Goal: Information Seeking & Learning: Check status

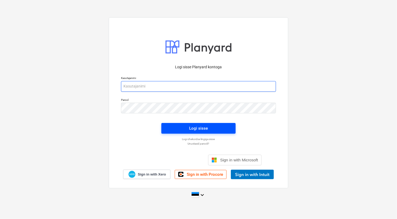
type input "[EMAIL_ADDRESS][DOMAIN_NAME]"
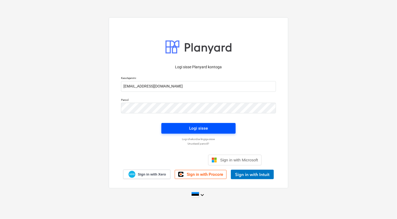
click at [185, 131] on span "Logi sisse" at bounding box center [198, 128] width 61 height 7
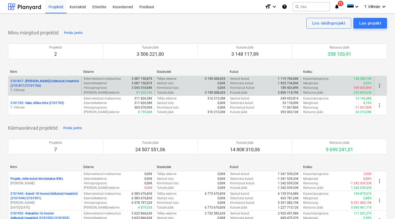
click at [39, 85] on p "2101817 - [PERSON_NAME]/üldkulud//maatööd (2101817//2101766)" at bounding box center [44, 83] width 69 height 9
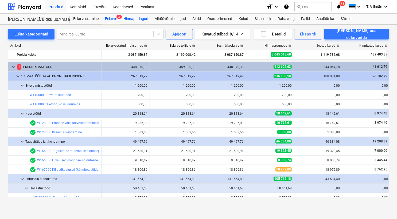
click at [133, 19] on div "Hinnapäringud" at bounding box center [135, 19] width 31 height 11
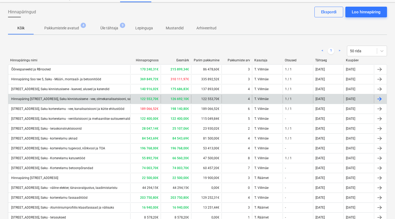
scroll to position [73, 0]
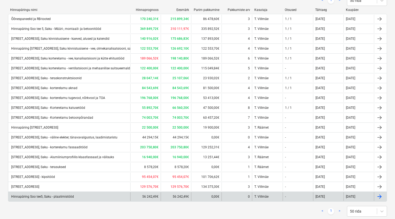
click at [69, 197] on div "Hinnapäring Soo tee5, Saku - plaatimistööd" at bounding box center [42, 197] width 64 height 4
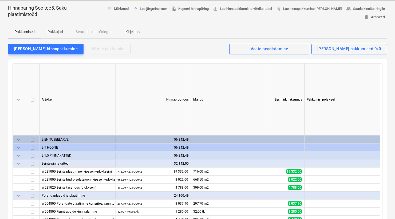
click at [56, 31] on p "Pakkujad" at bounding box center [55, 32] width 15 height 6
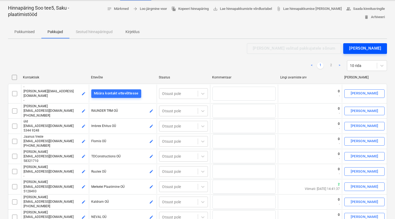
click at [361, 45] on div "[PERSON_NAME]" at bounding box center [365, 48] width 32 height 7
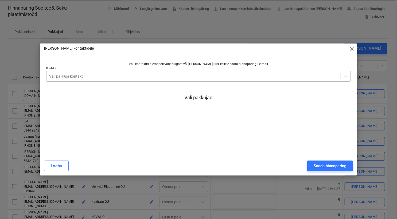
click at [156, 75] on div at bounding box center [193, 76] width 289 height 5
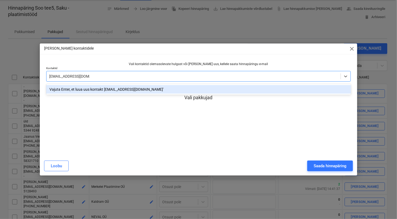
type input "[EMAIL_ADDRESS][DOMAIN_NAME]"
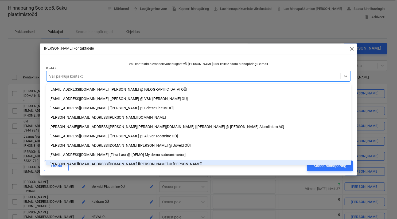
click at [215, 173] on div "[PERSON_NAME] hinnapäring" at bounding box center [198, 166] width 315 height 15
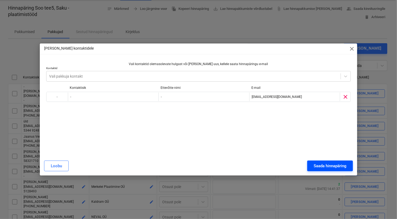
click at [327, 166] on div "Saada hinnapäring" at bounding box center [330, 166] width 33 height 7
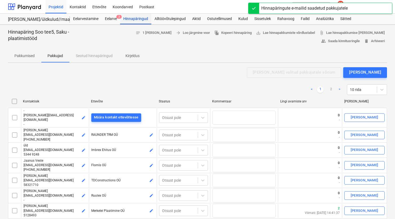
click at [135, 19] on div "Hinnapäringud" at bounding box center [135, 19] width 31 height 11
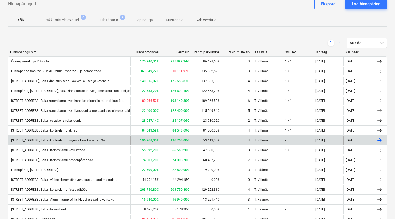
scroll to position [73, 0]
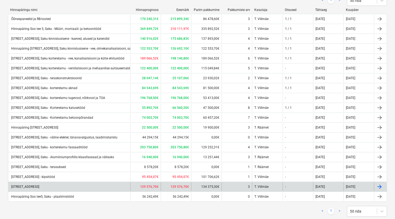
click at [39, 186] on div "[STREET_ADDRESS]" at bounding box center [24, 187] width 29 height 4
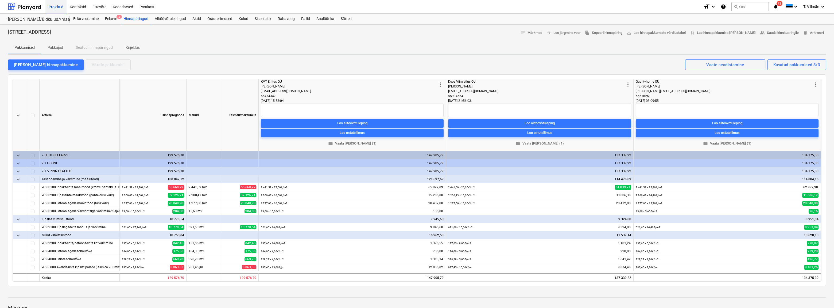
click at [58, 8] on div "Projektid" at bounding box center [55, 7] width 21 height 14
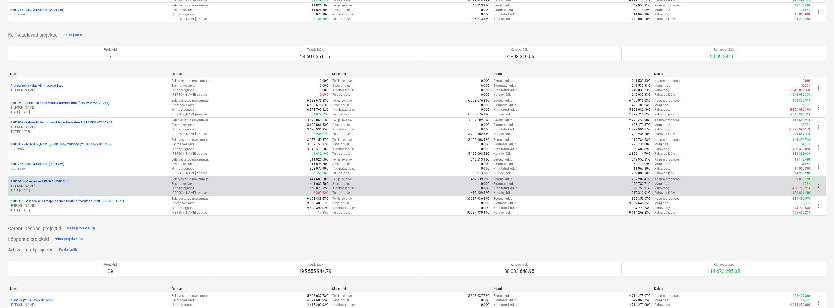
scroll to position [97, 0]
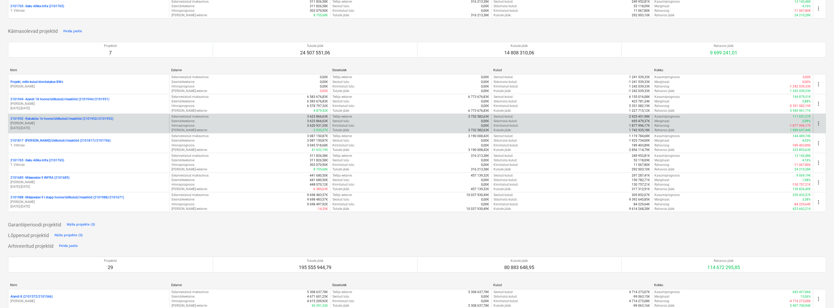
click at [45, 120] on p "2101952 - [GEOGRAPHIC_DATA] 16 hoone/üldkulud//maatööd (2101952//2101953)" at bounding box center [61, 119] width 103 height 5
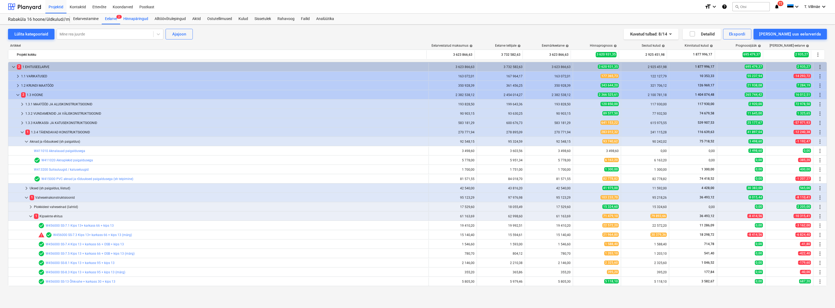
click at [136, 21] on div "Hinnapäringud" at bounding box center [135, 19] width 31 height 11
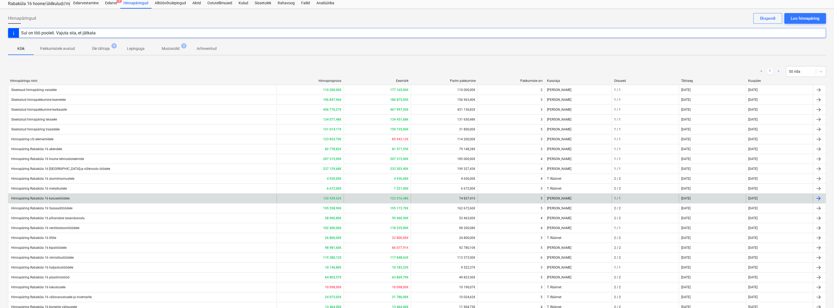
scroll to position [24, 0]
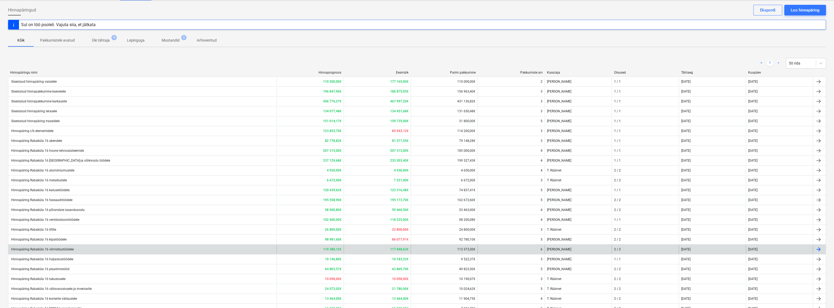
click at [65, 219] on div "Hinnapäring Rabaküla 16 viimistlustöödele" at bounding box center [41, 250] width 63 height 4
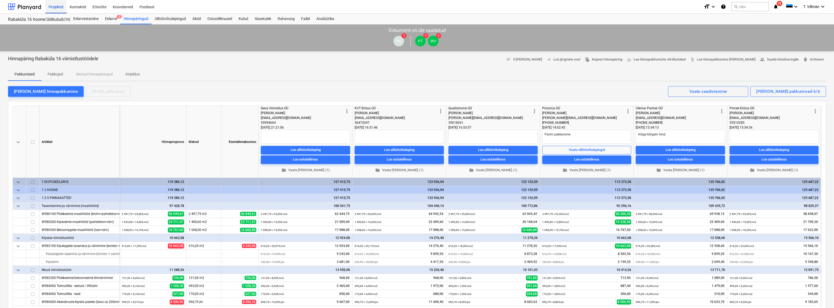
click at [49, 9] on div "Projektid" at bounding box center [55, 7] width 21 height 14
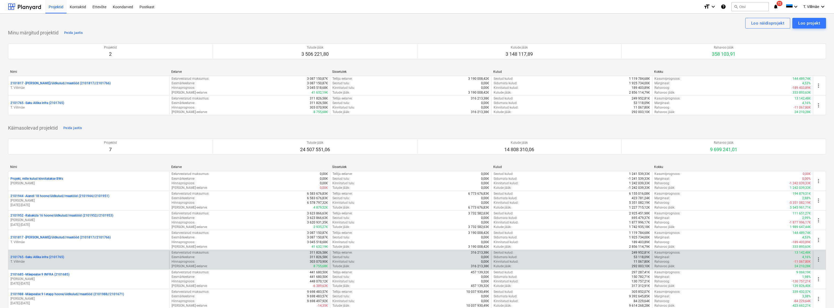
scroll to position [24, 0]
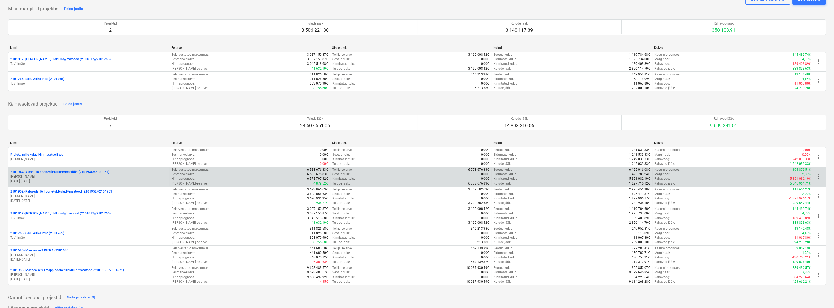
click at [46, 176] on p "[PERSON_NAME]" at bounding box center [88, 177] width 157 height 5
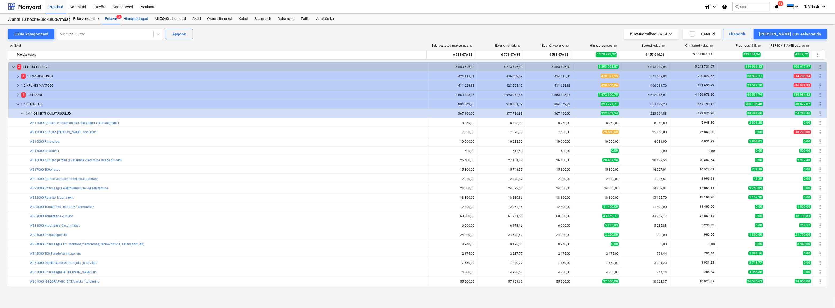
click at [138, 19] on div "Hinnapäringud" at bounding box center [135, 19] width 31 height 11
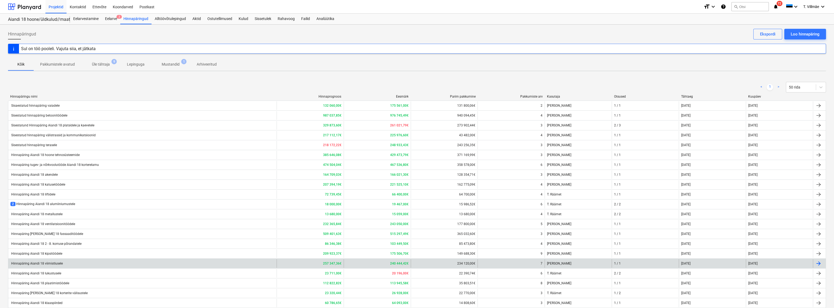
click at [54, 219] on div "Hinnapäring Aiandi 18 viimistlusele" at bounding box center [36, 264] width 52 height 4
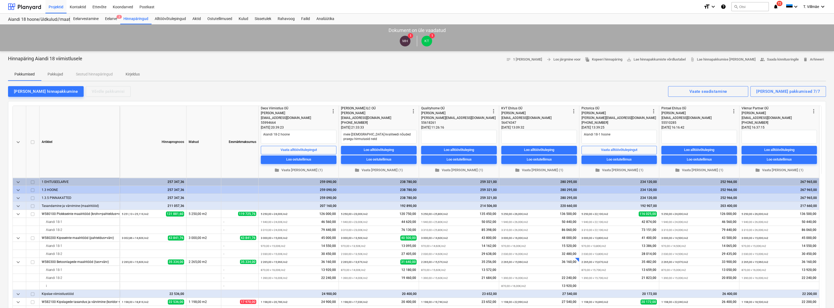
type textarea "x"
click at [56, 6] on div "Projektid" at bounding box center [55, 7] width 21 height 14
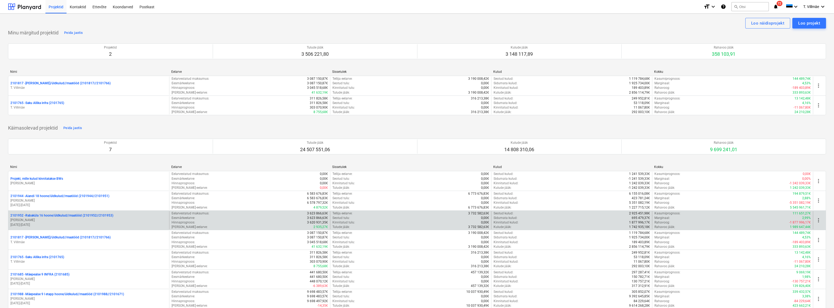
click at [37, 219] on p "[PERSON_NAME]" at bounding box center [88, 220] width 157 height 5
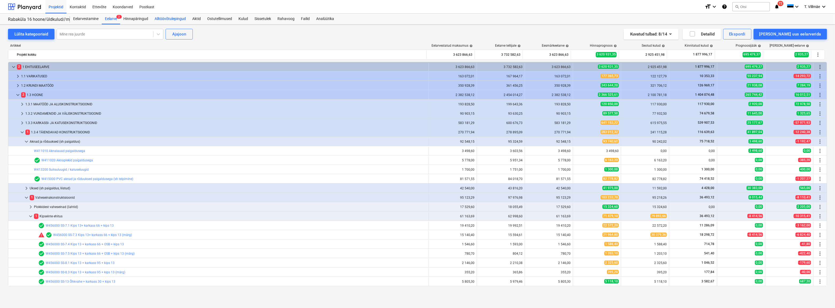
click at [170, 21] on div "Alltöövõtulepingud" at bounding box center [170, 19] width 38 height 11
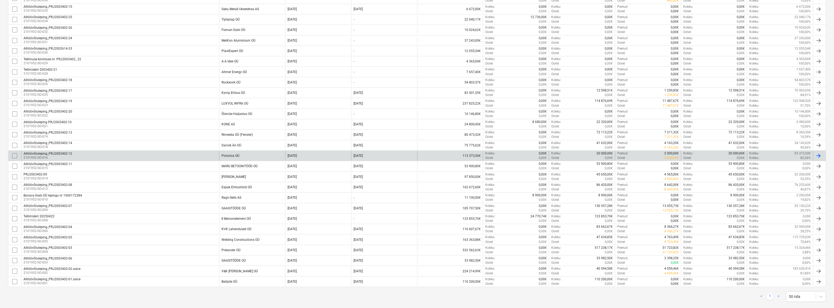
scroll to position [154, 0]
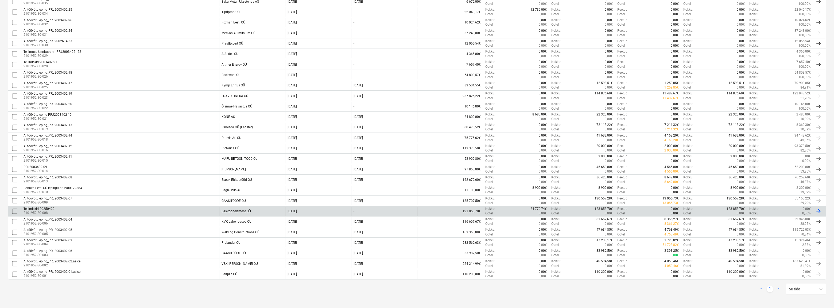
click at [95, 211] on div "Tellimiskiri 20250422 2101952-SO-008" at bounding box center [120, 211] width 198 height 9
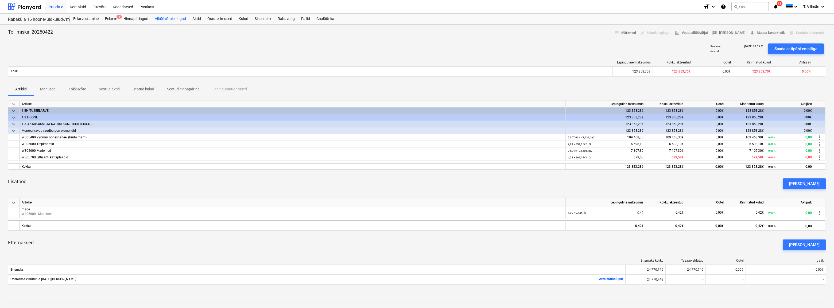
click at [111, 91] on p "Seotud aktid" at bounding box center [109, 90] width 21 height 6
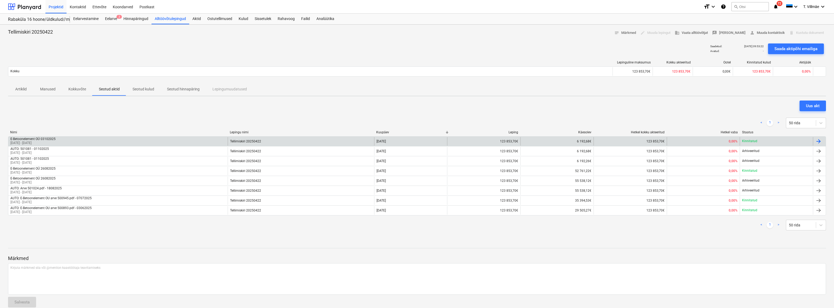
click at [42, 142] on p "[DATE] - [DATE]" at bounding box center [32, 143] width 45 height 5
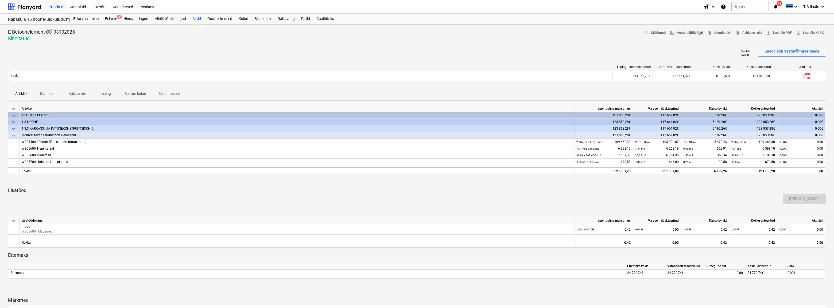
click at [52, 92] on p "Manused" at bounding box center [47, 94] width 15 height 6
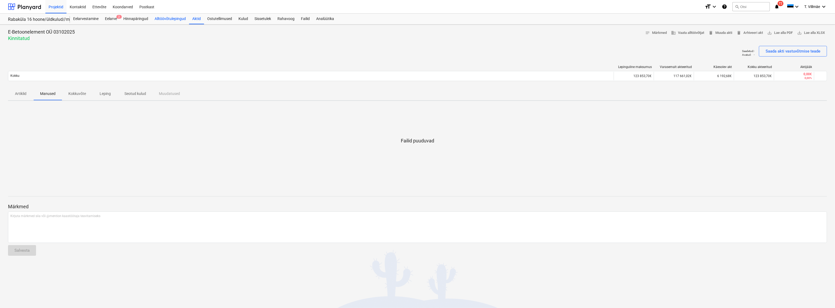
click at [163, 21] on div "Alltöövõtulepingud" at bounding box center [170, 19] width 38 height 11
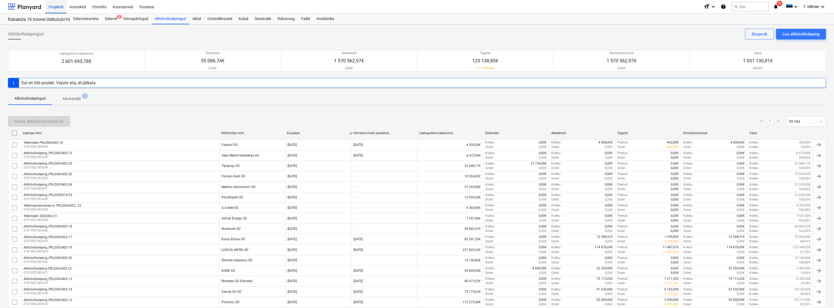
click at [52, 8] on div "Projektid" at bounding box center [55, 7] width 21 height 14
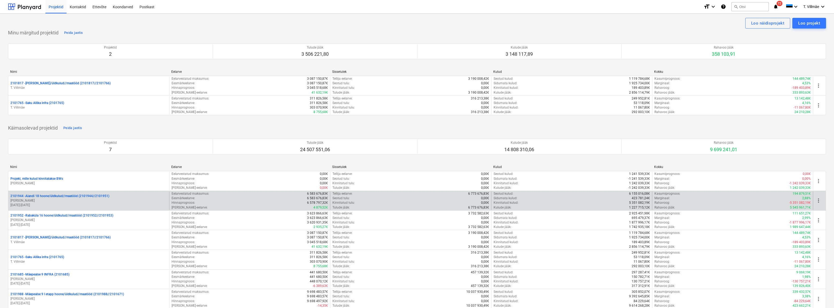
click at [45, 200] on p "[PERSON_NAME]" at bounding box center [88, 201] width 157 height 5
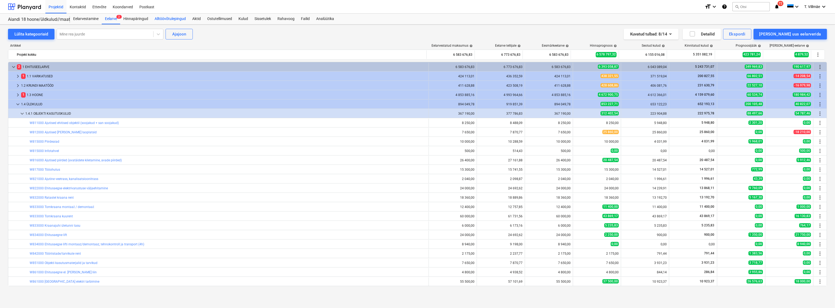
click at [167, 21] on div "Alltöövõtulepingud" at bounding box center [170, 19] width 38 height 11
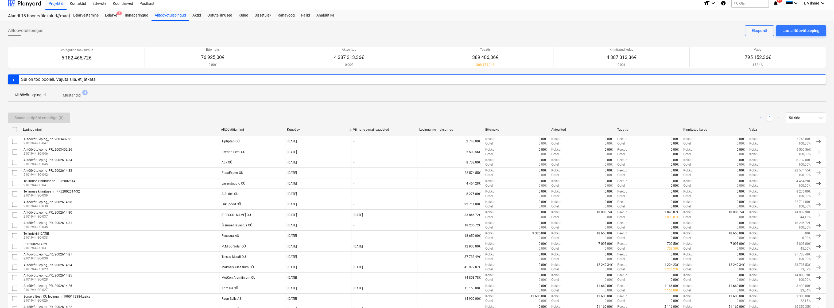
scroll to position [269, 0]
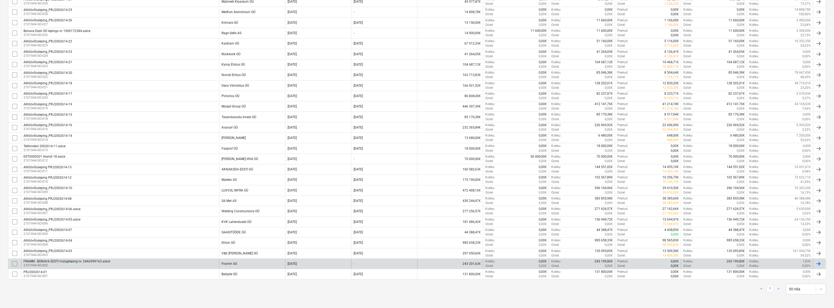
click at [101, 219] on div "FRAMM - BONAVA EESTI müügileping nr. 24A0599163.asice" at bounding box center [67, 262] width 87 height 4
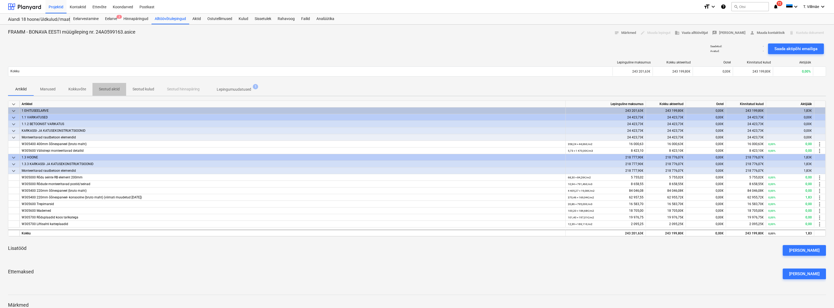
click at [112, 91] on p "Seotud aktid" at bounding box center [109, 90] width 21 height 6
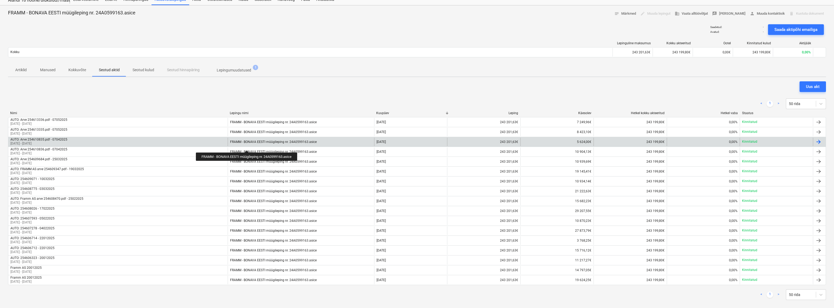
scroll to position [48, 0]
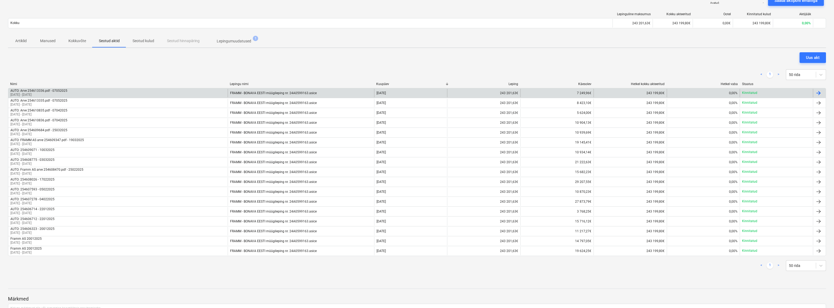
click at [397, 94] on div at bounding box center [818, 93] width 6 height 6
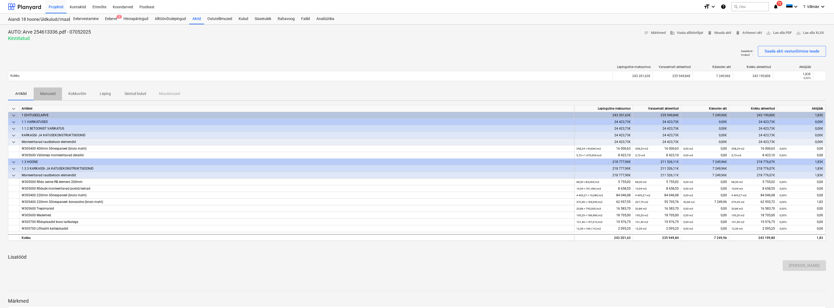
click at [50, 95] on p "Manused" at bounding box center [47, 94] width 15 height 6
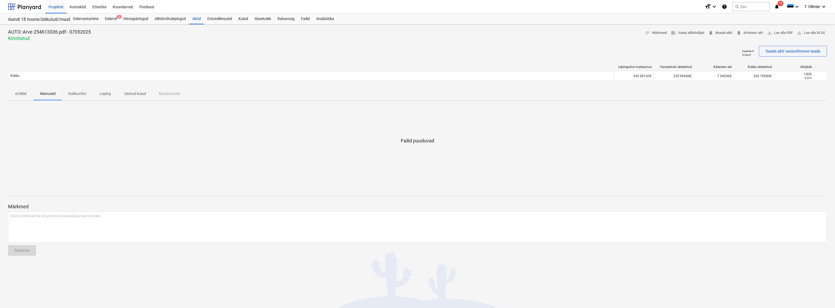
click at [22, 93] on p "Artiklid" at bounding box center [20, 94] width 13 height 6
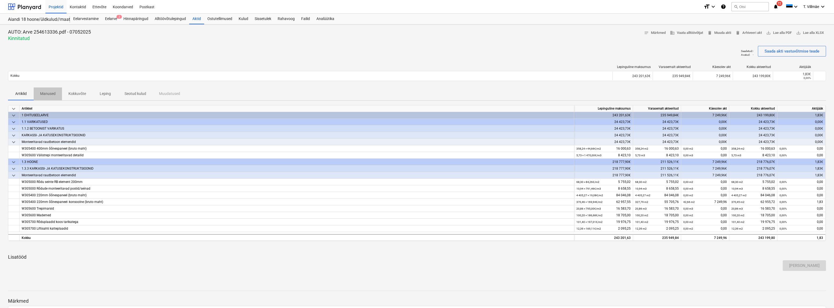
click at [53, 95] on p "Manused" at bounding box center [47, 94] width 15 height 6
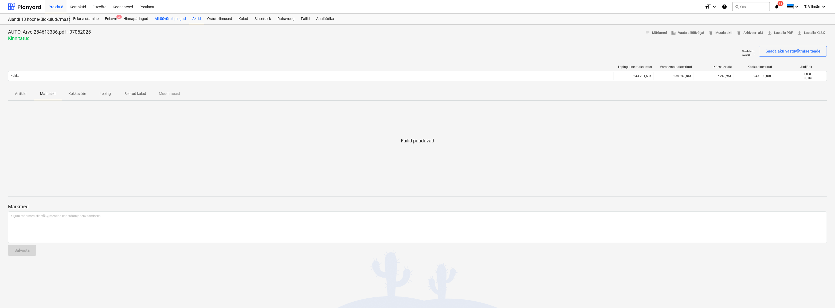
click at [174, 19] on div "Alltöövõtulepingud" at bounding box center [170, 19] width 38 height 11
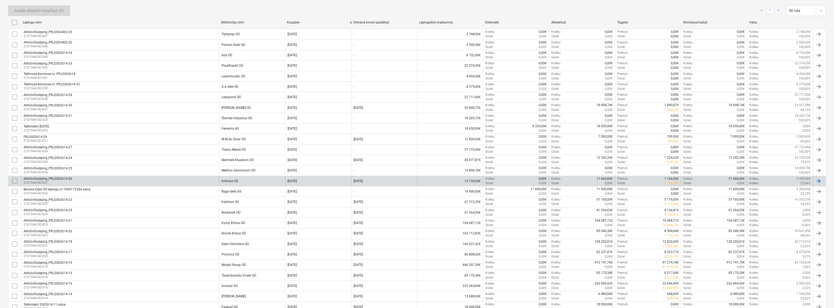
scroll to position [269, 0]
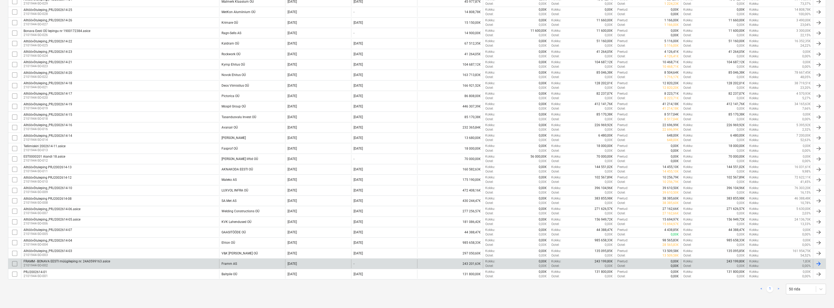
click at [108, 219] on div "FRAMM - BONAVA EESTI müügileping nr. 24A0599163.asice" at bounding box center [67, 262] width 87 height 4
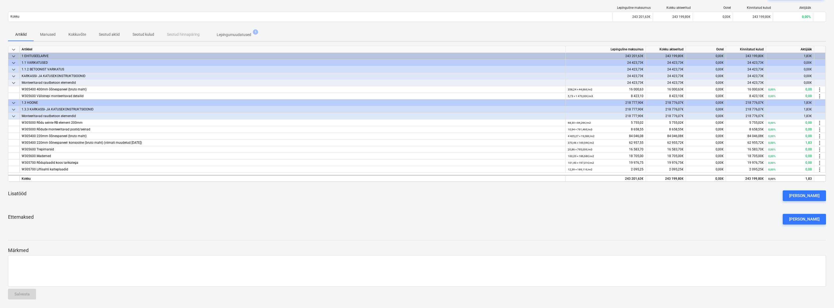
scroll to position [54, 0]
click at [113, 37] on p "Seotud aktid" at bounding box center [109, 35] width 21 height 6
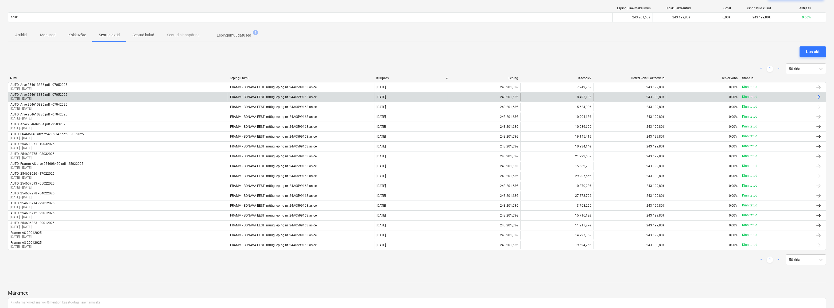
click at [57, 96] on div "AUTO: Arve 254613335.pdf - 07052025" at bounding box center [38, 95] width 57 height 4
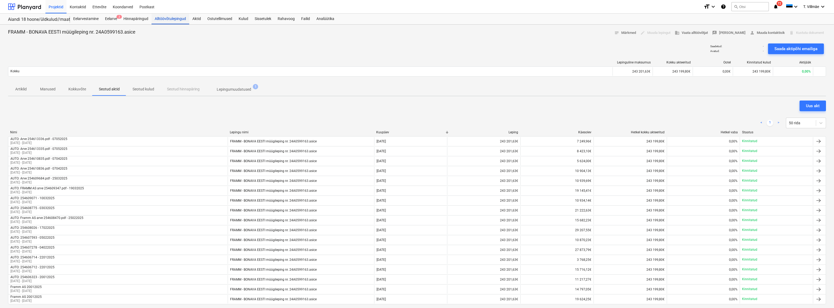
click at [164, 19] on div "Alltöövõtulepingud" at bounding box center [170, 19] width 38 height 11
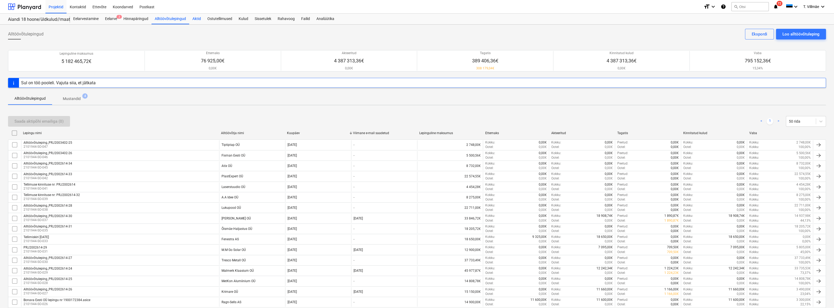
click at [196, 17] on div "Aktid" at bounding box center [196, 19] width 15 height 11
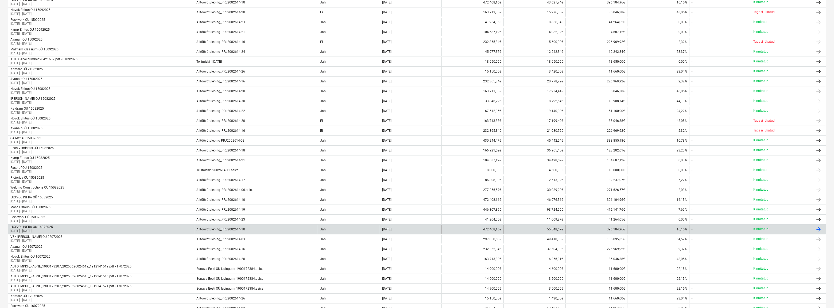
scroll to position [329, 0]
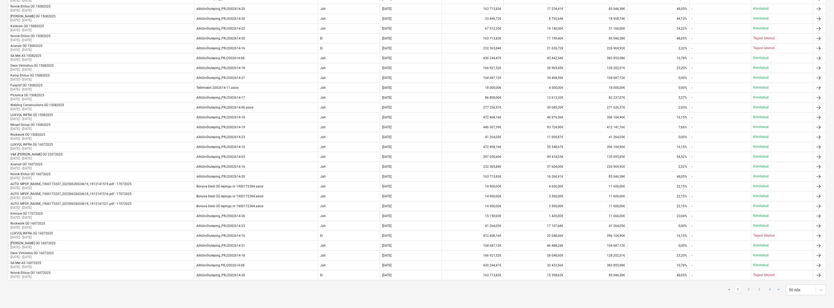
click at [397, 219] on link "4" at bounding box center [769, 290] width 6 height 6
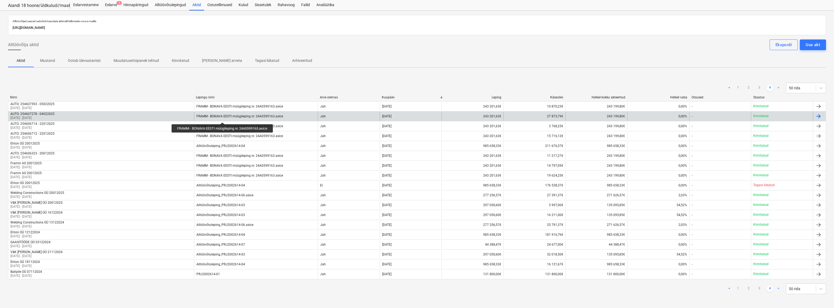
click at [224, 118] on div "FRAMM - BONAVA EESTI müügileping nr. 24A0599163.asice" at bounding box center [239, 117] width 87 height 4
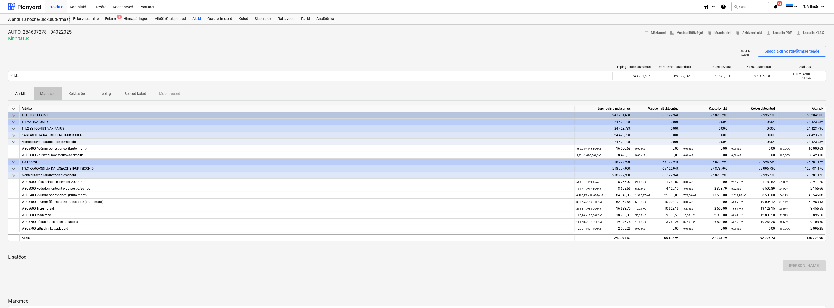
click at [44, 95] on p "Manused" at bounding box center [47, 94] width 15 height 6
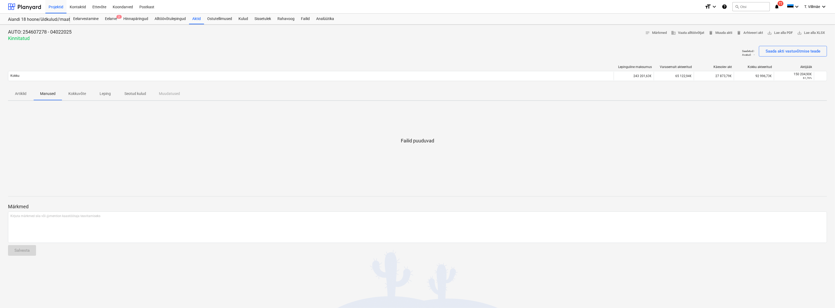
click at [80, 95] on p "Kokkuvõte" at bounding box center [77, 94] width 18 height 6
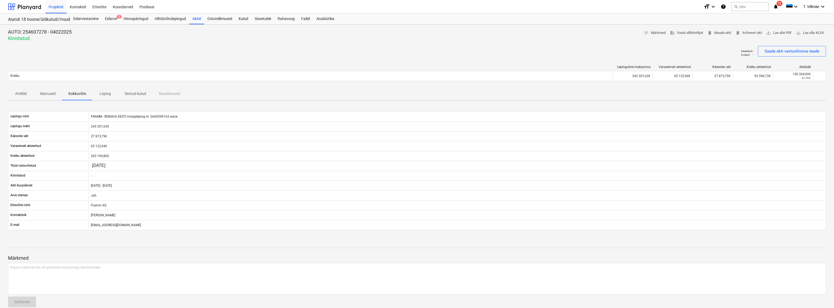
click at [108, 95] on p "Leping" at bounding box center [105, 94] width 13 height 6
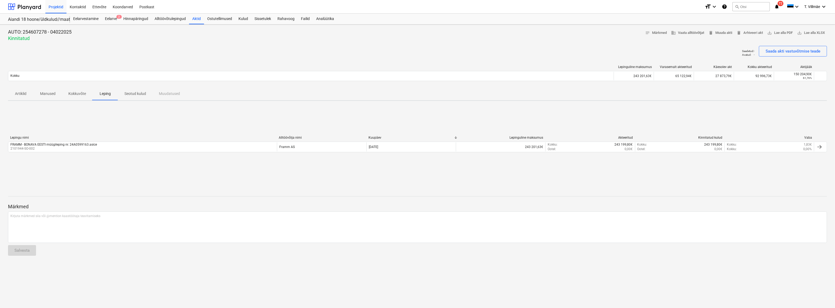
click at [137, 93] on p "Seotud kulud" at bounding box center [135, 94] width 22 height 6
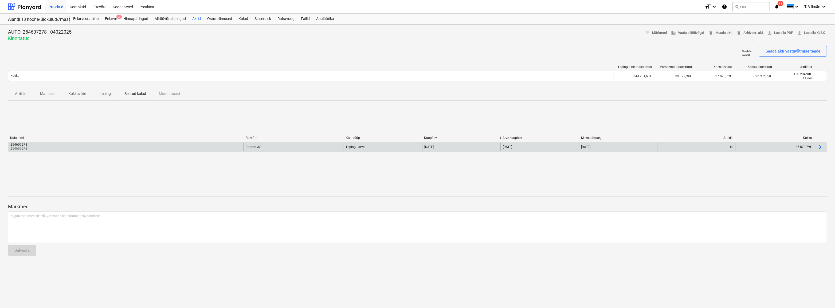
click at [397, 147] on div at bounding box center [819, 147] width 6 height 6
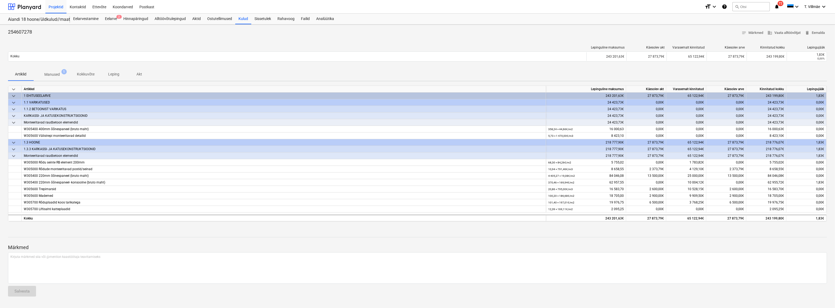
click at [48, 73] on p "Manused" at bounding box center [51, 75] width 15 height 6
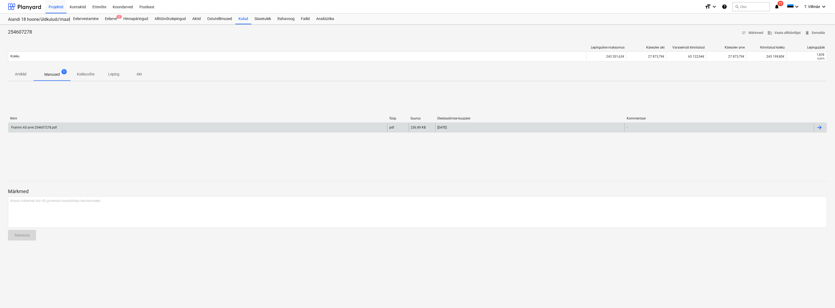
click at [45, 127] on div "Framm AS arve 254607278.pdf" at bounding box center [33, 128] width 46 height 4
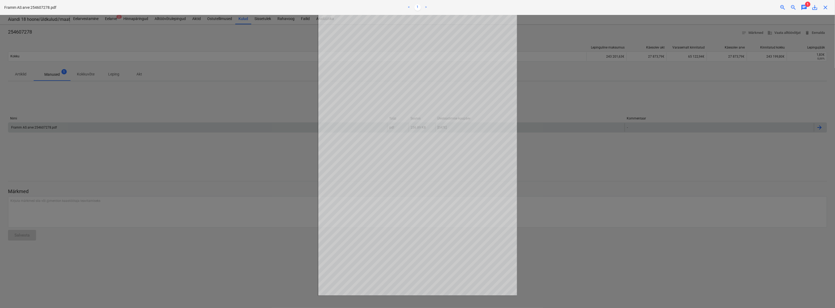
click at [261, 165] on div at bounding box center [417, 162] width 835 height 294
click at [397, 9] on span "close" at bounding box center [825, 7] width 6 height 6
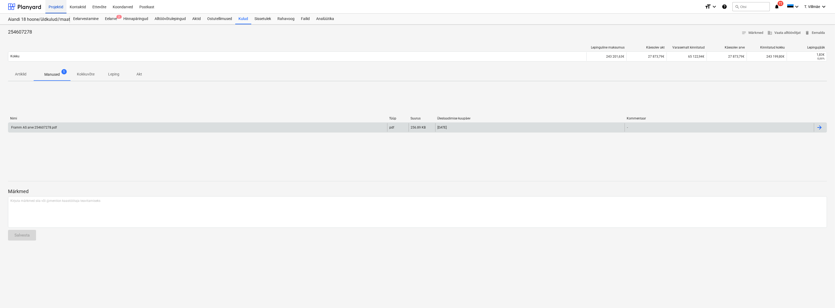
click at [58, 8] on div "Projektid" at bounding box center [55, 7] width 21 height 14
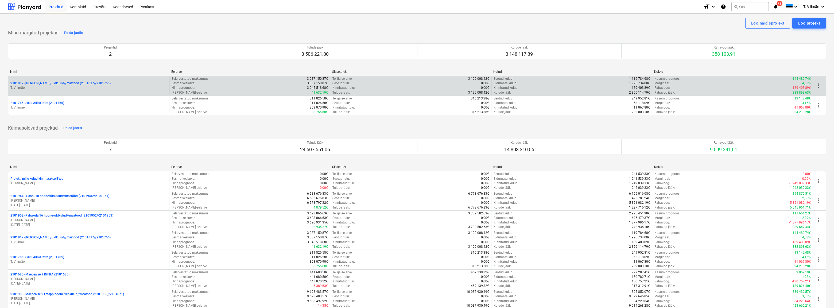
click at [61, 84] on p "2101817 - [PERSON_NAME]/üldkulud//maatööd (2101817//2101766)" at bounding box center [60, 83] width 100 height 5
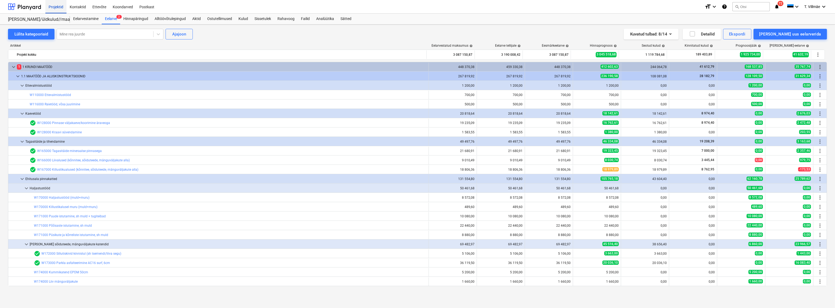
click at [53, 7] on div "Projektid" at bounding box center [55, 7] width 21 height 14
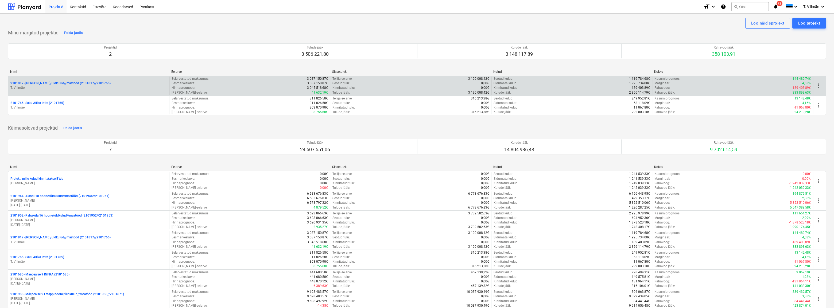
click at [67, 86] on p "T. Villmäe" at bounding box center [88, 88] width 157 height 5
